Goal: Obtain resource: Download file/media

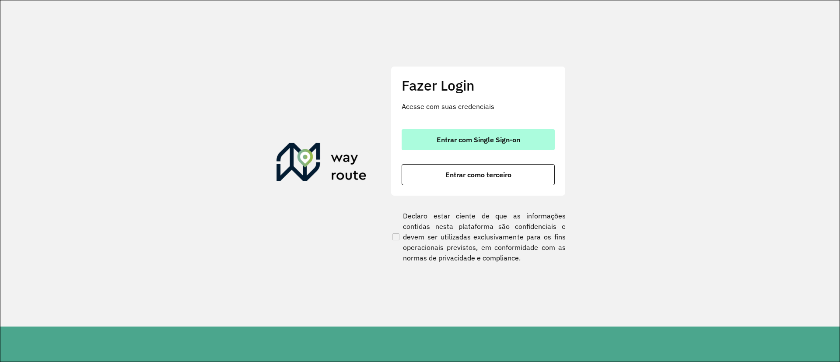
click at [472, 139] on span "Entrar com Single Sign-on" at bounding box center [479, 139] width 84 height 7
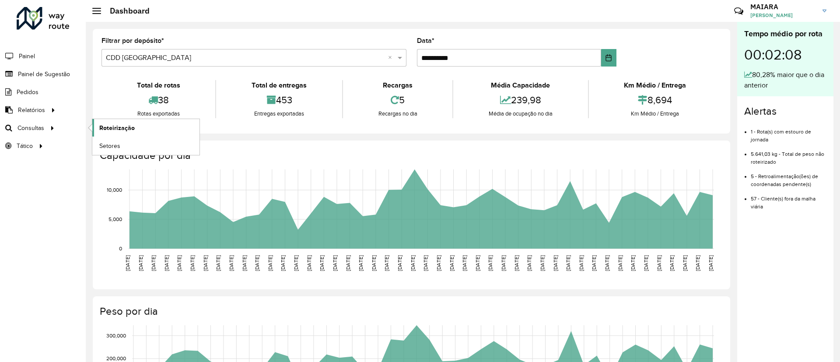
click at [150, 131] on link "Roteirização" at bounding box center [145, 127] width 107 height 17
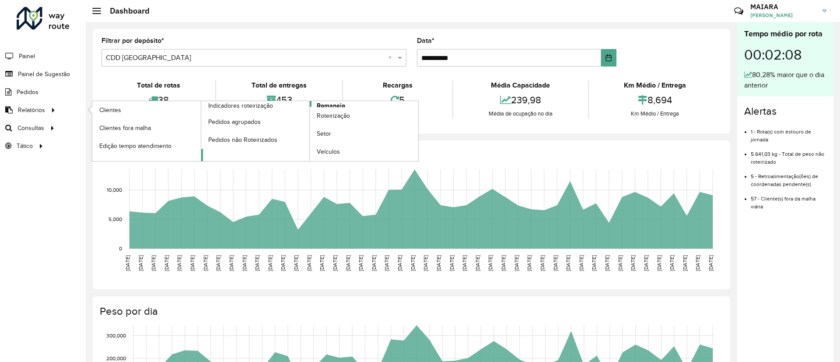
click at [335, 105] on span "Romaneio" at bounding box center [331, 105] width 28 height 9
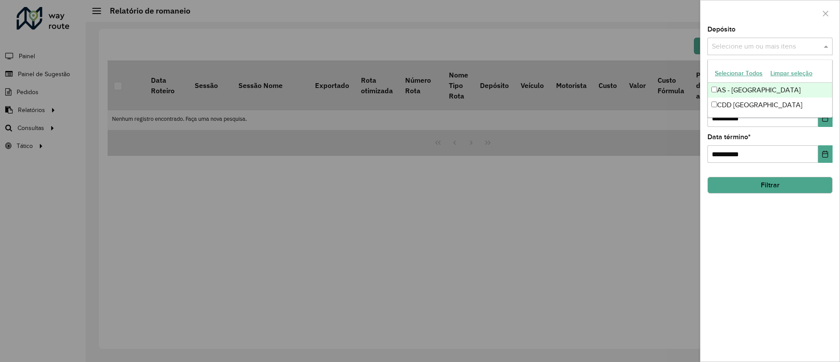
click at [740, 42] on input "text" at bounding box center [766, 47] width 112 height 10
click at [723, 105] on div "CDD [GEOGRAPHIC_DATA]" at bounding box center [770, 105] width 124 height 15
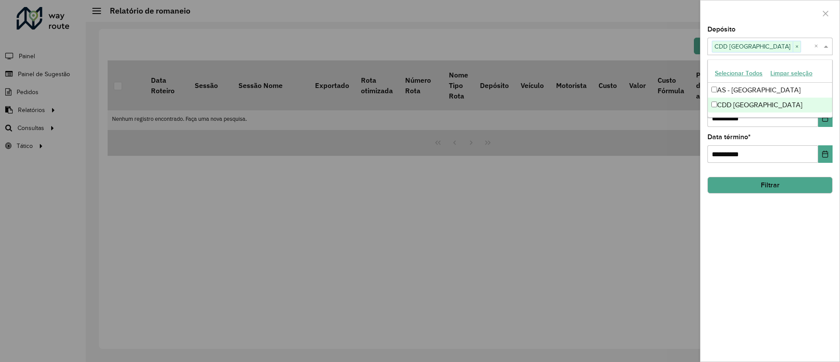
click at [798, 211] on div "**********" at bounding box center [769, 193] width 139 height 335
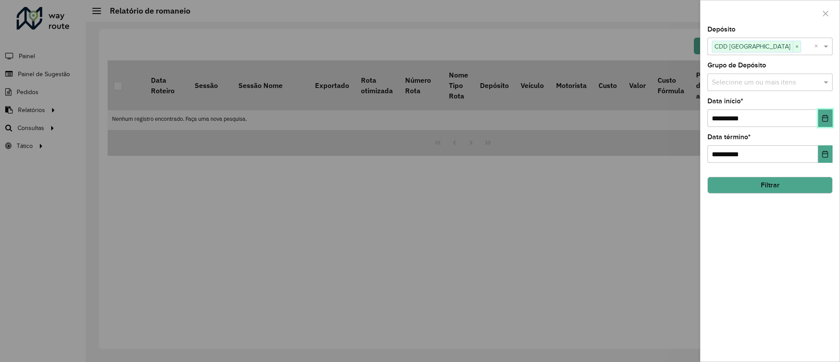
click at [823, 118] on icon "Choose Date" at bounding box center [825, 118] width 6 height 7
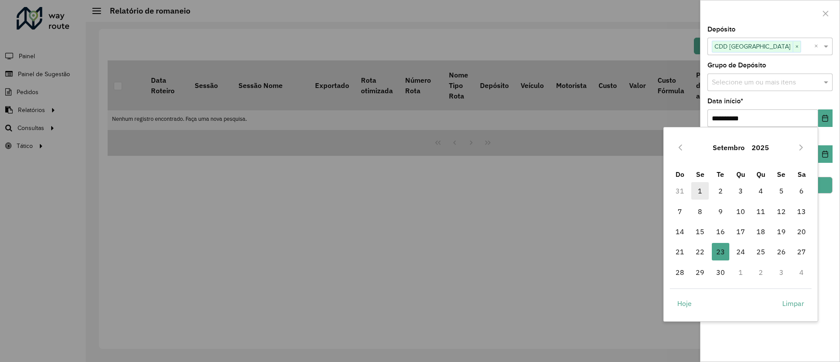
click at [702, 192] on span "1" at bounding box center [699, 190] width 17 height 17
type input "**********"
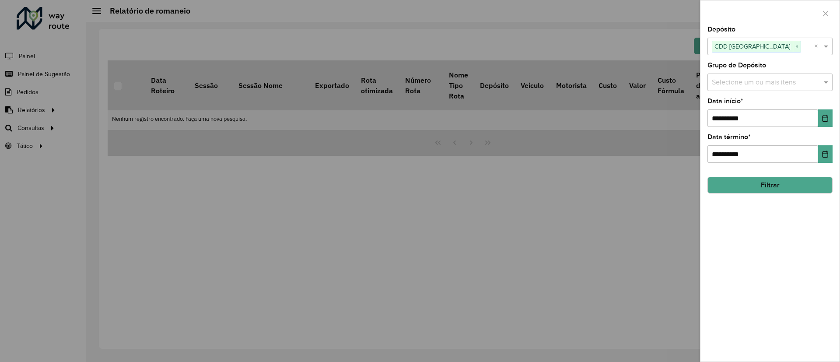
click at [777, 183] on button "Filtrar" at bounding box center [769, 185] width 125 height 17
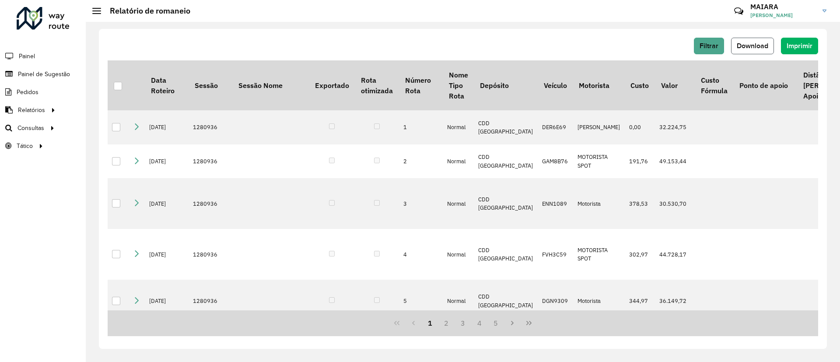
click at [765, 44] on span "Download" at bounding box center [752, 45] width 31 height 7
